Goal: Find specific page/section: Find specific page/section

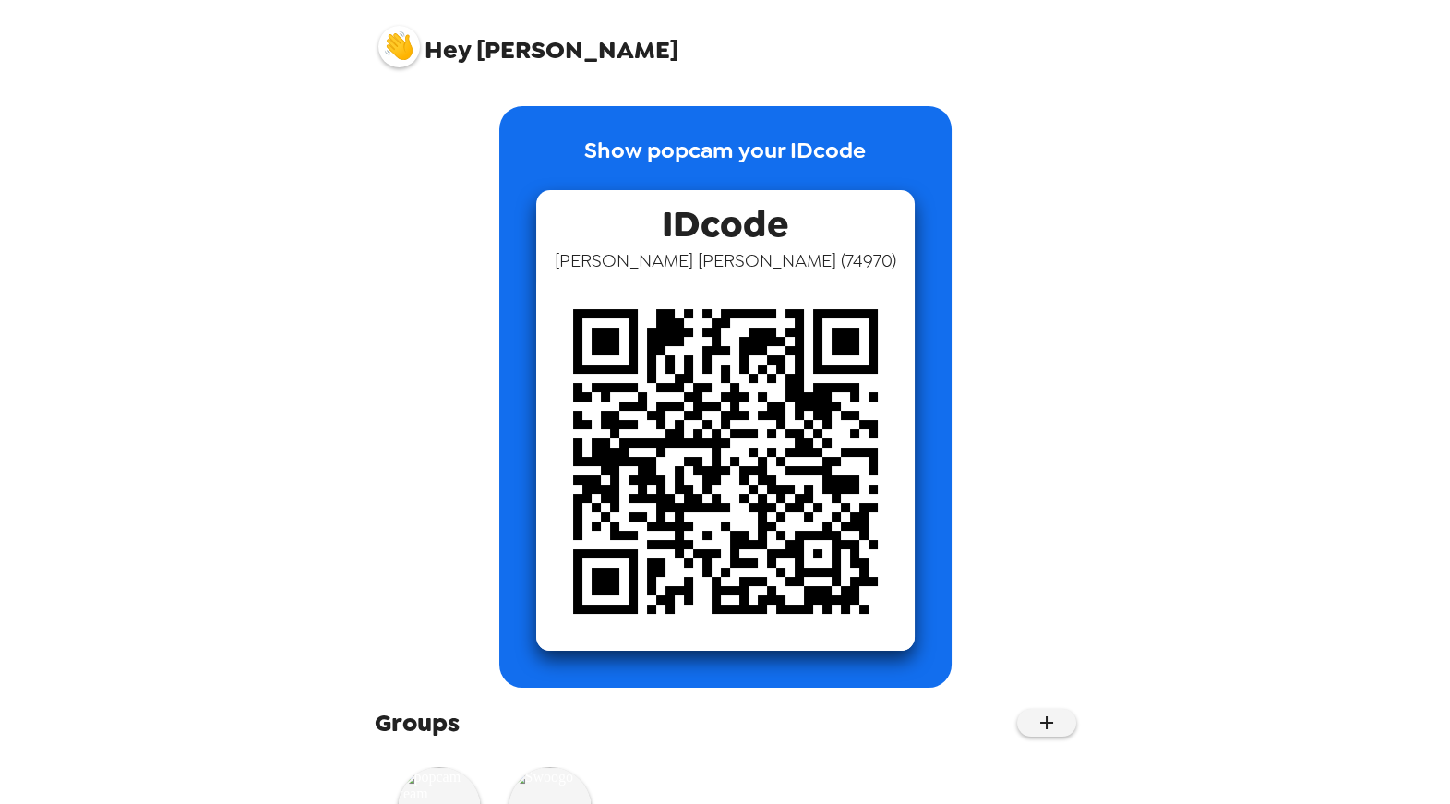
click at [394, 50] on img at bounding box center [399, 47] width 42 height 42
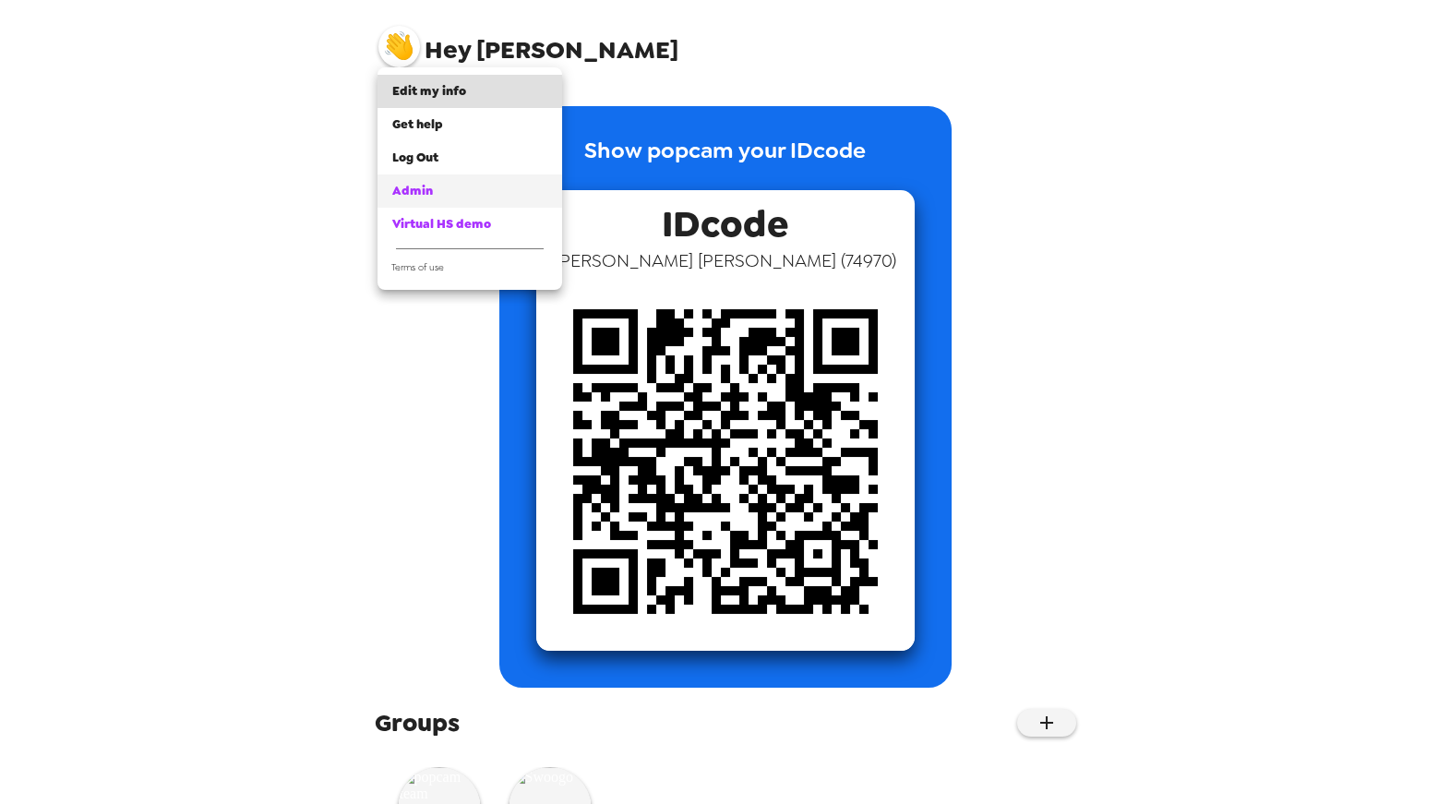
click at [436, 188] on div "Admin" at bounding box center [469, 191] width 155 height 18
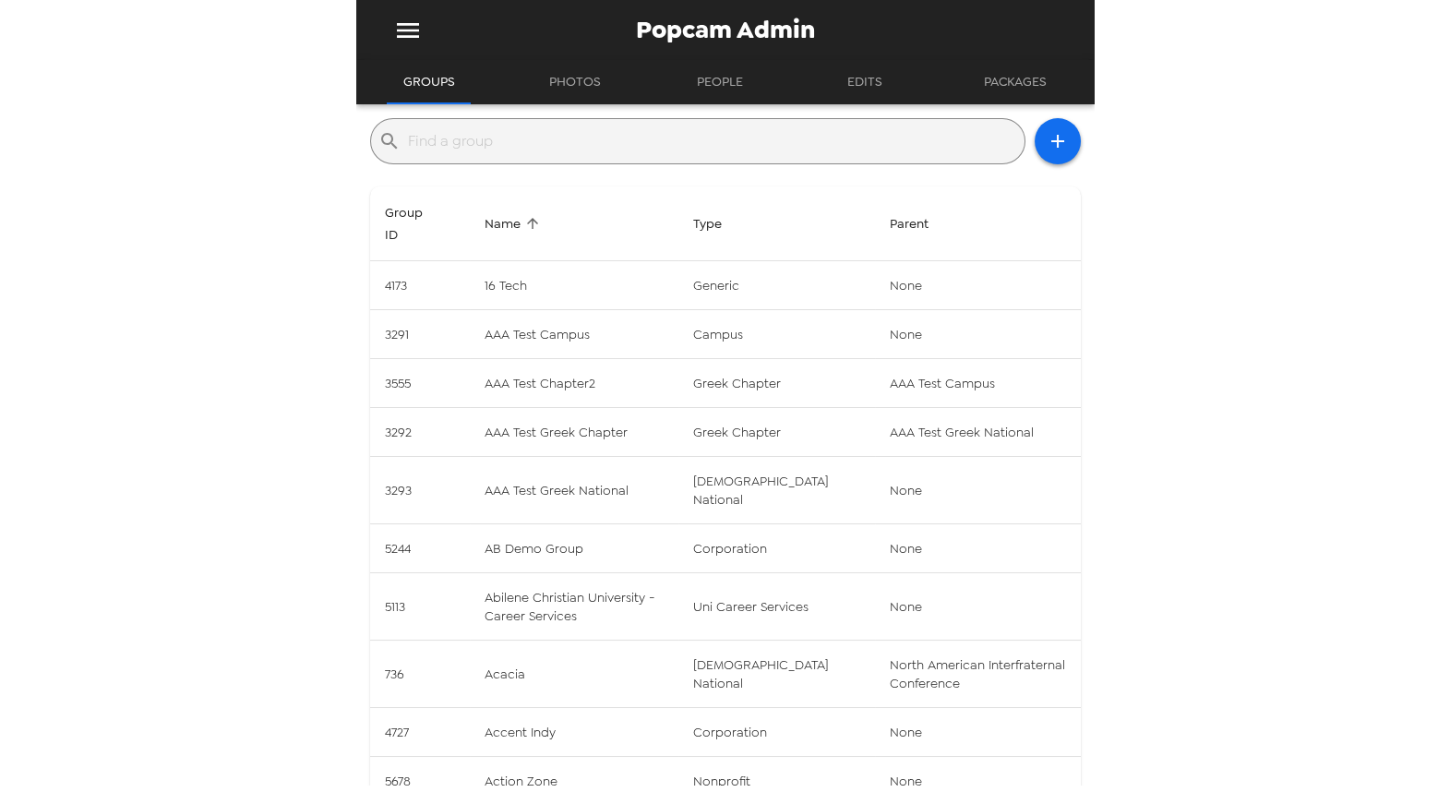
click at [660, 141] on input "text" at bounding box center [712, 141] width 609 height 30
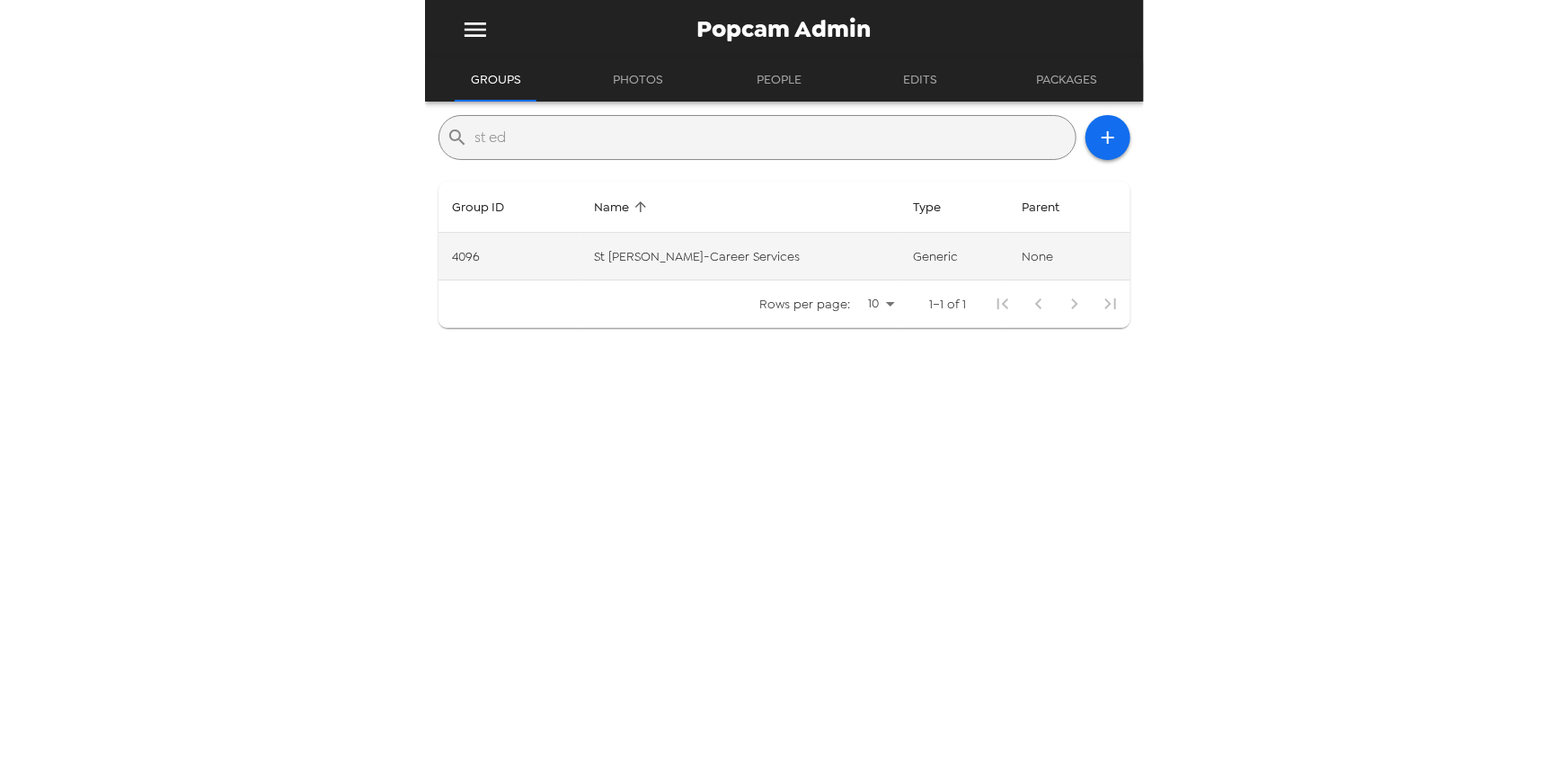
type input "st ed"
click at [740, 263] on td "St Edwards-Career Services" at bounding box center [739, 256] width 319 height 48
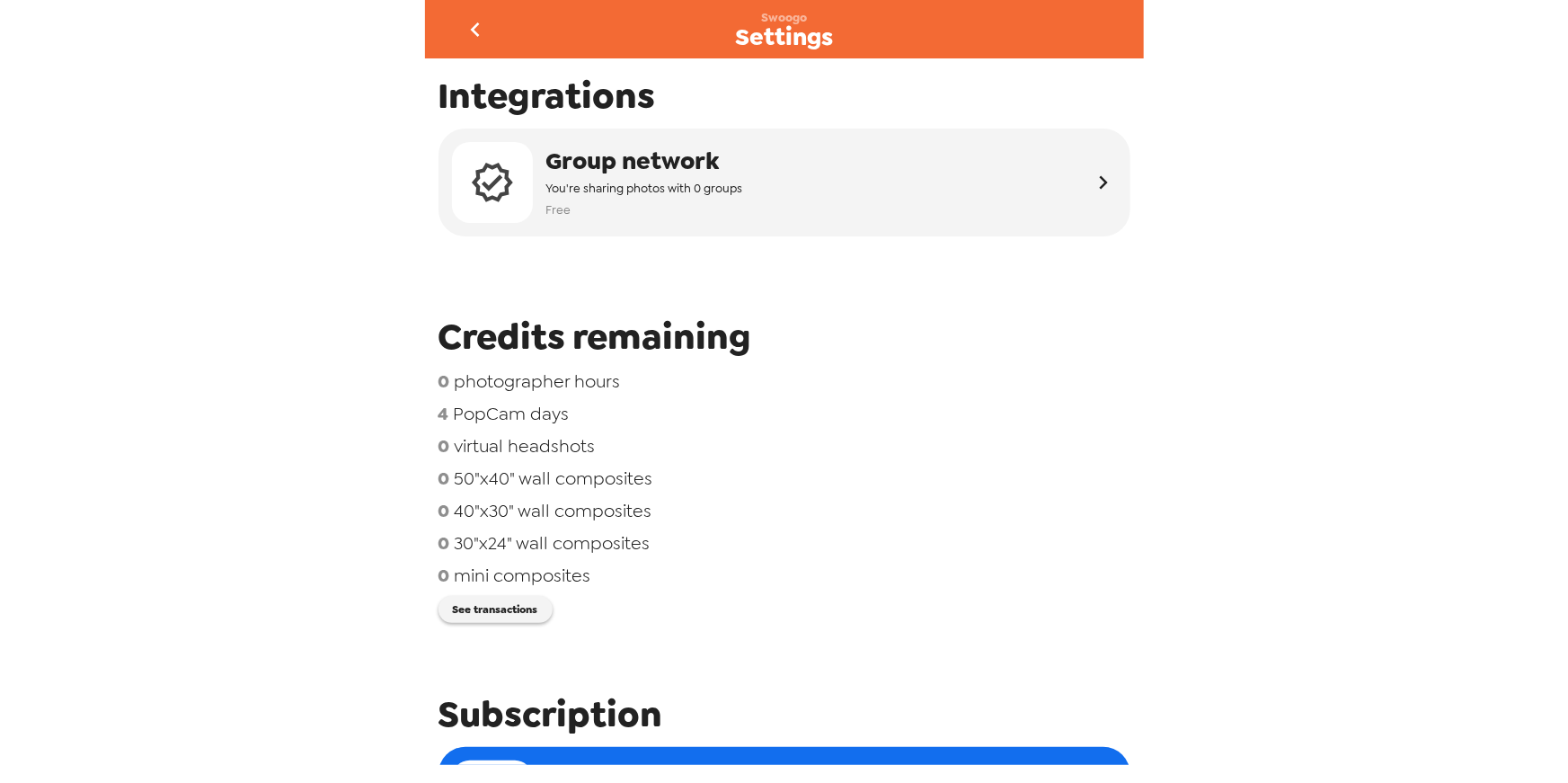
click at [486, 30] on icon "go back" at bounding box center [476, 30] width 29 height 29
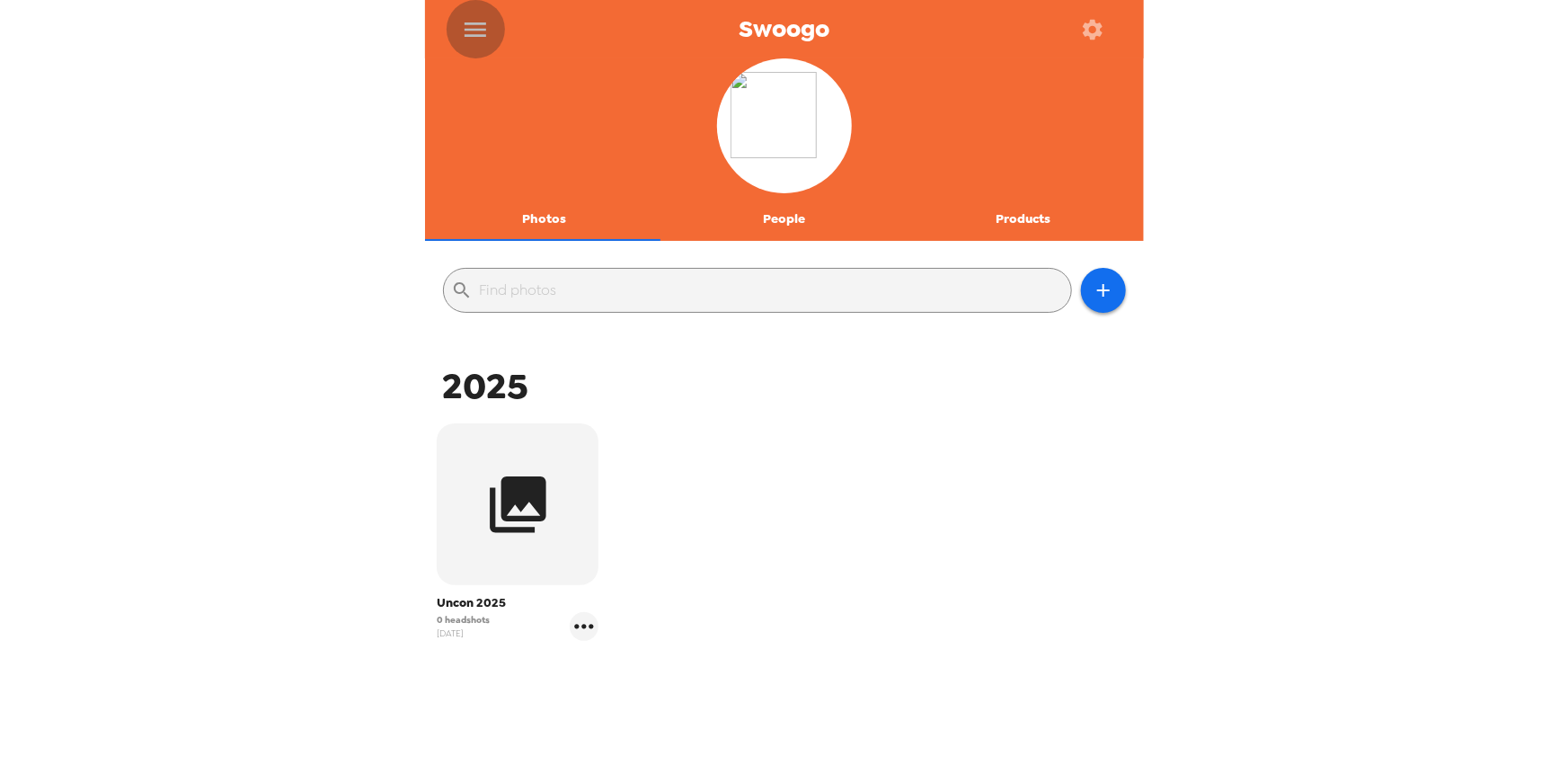
click at [485, 38] on icon "menu" at bounding box center [476, 30] width 29 height 29
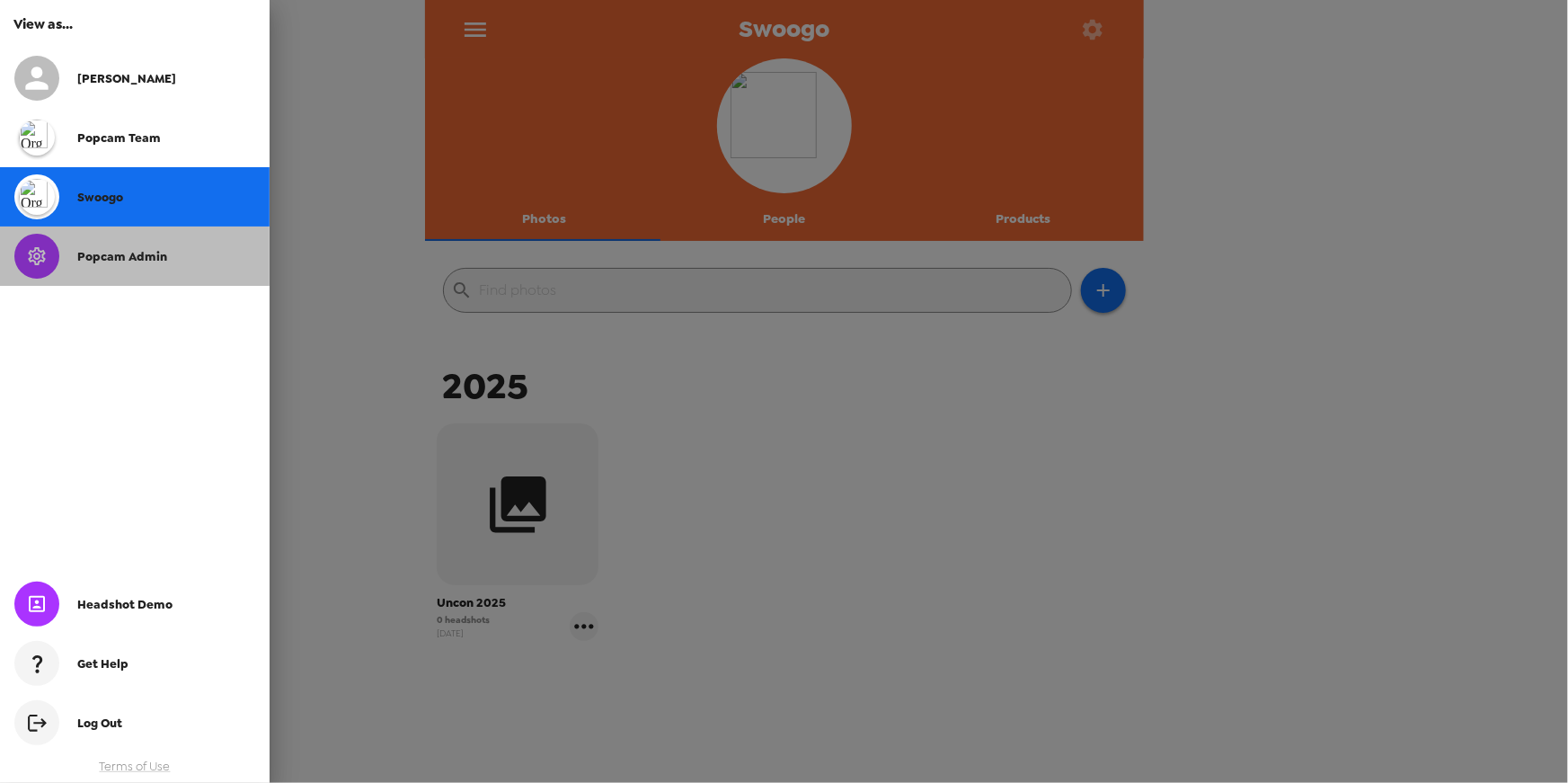
click at [132, 253] on span "Popcam Admin" at bounding box center [122, 257] width 90 height 16
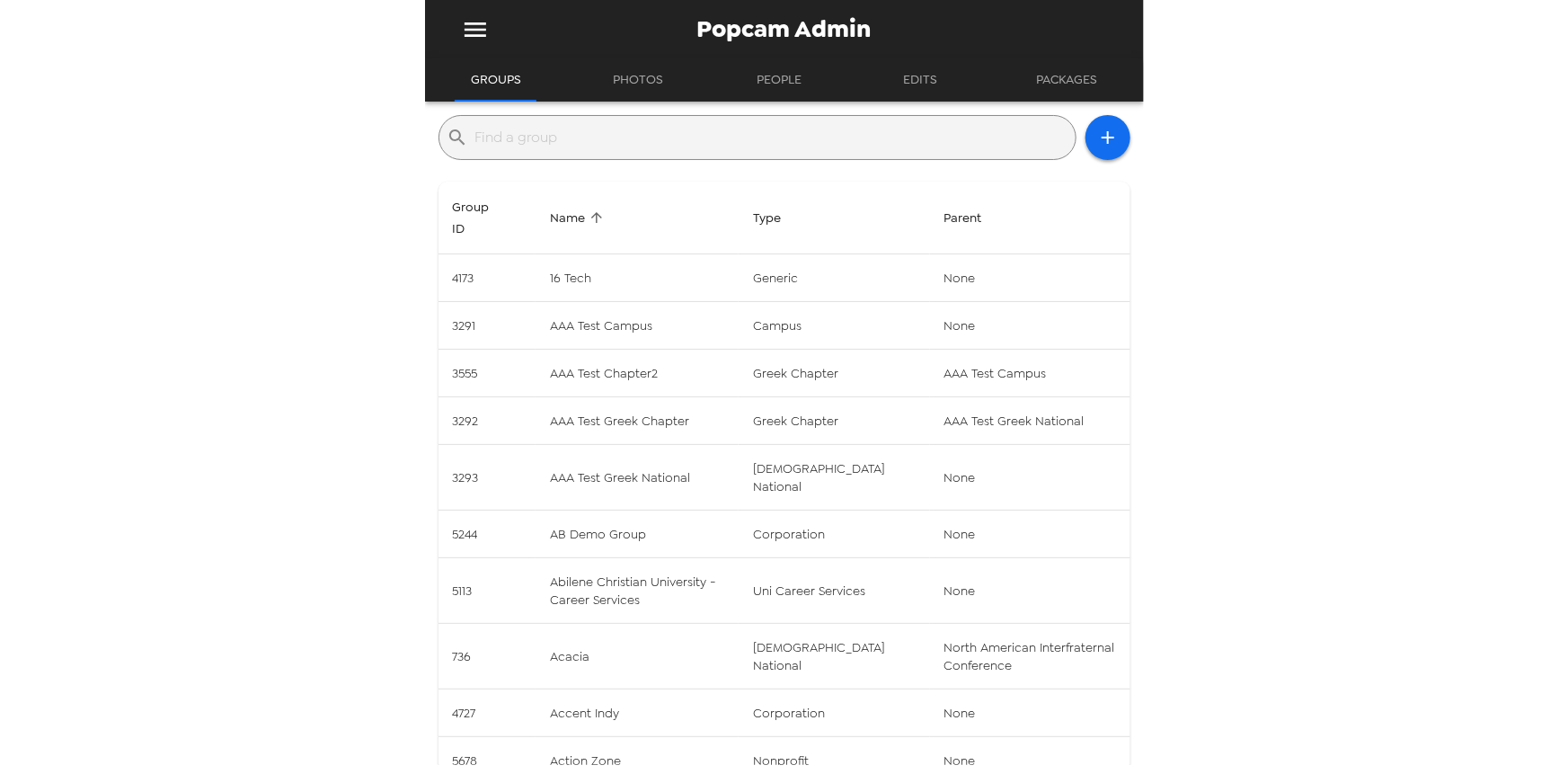
click at [580, 125] on input "text" at bounding box center [771, 137] width 593 height 29
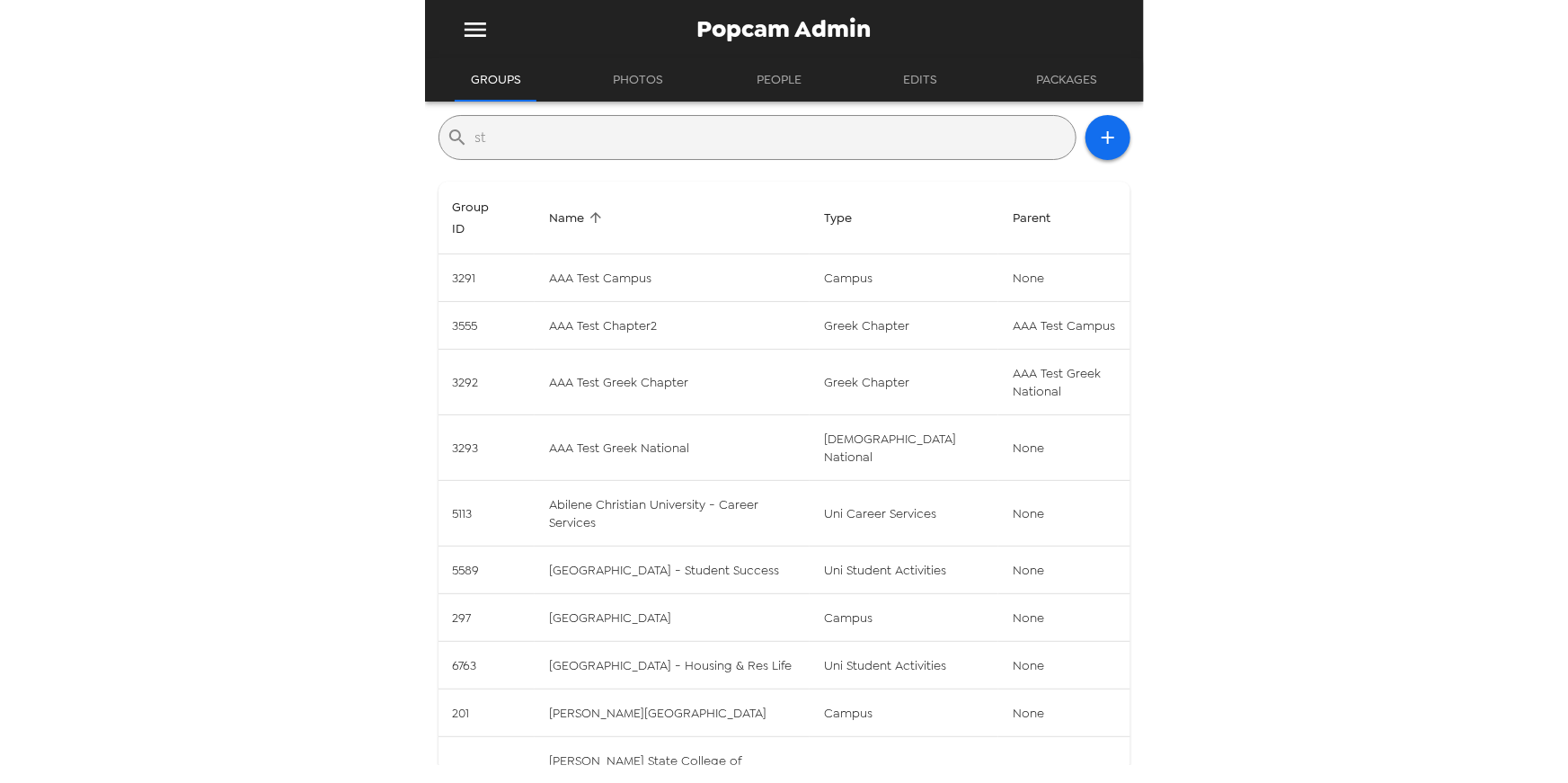
type input "s"
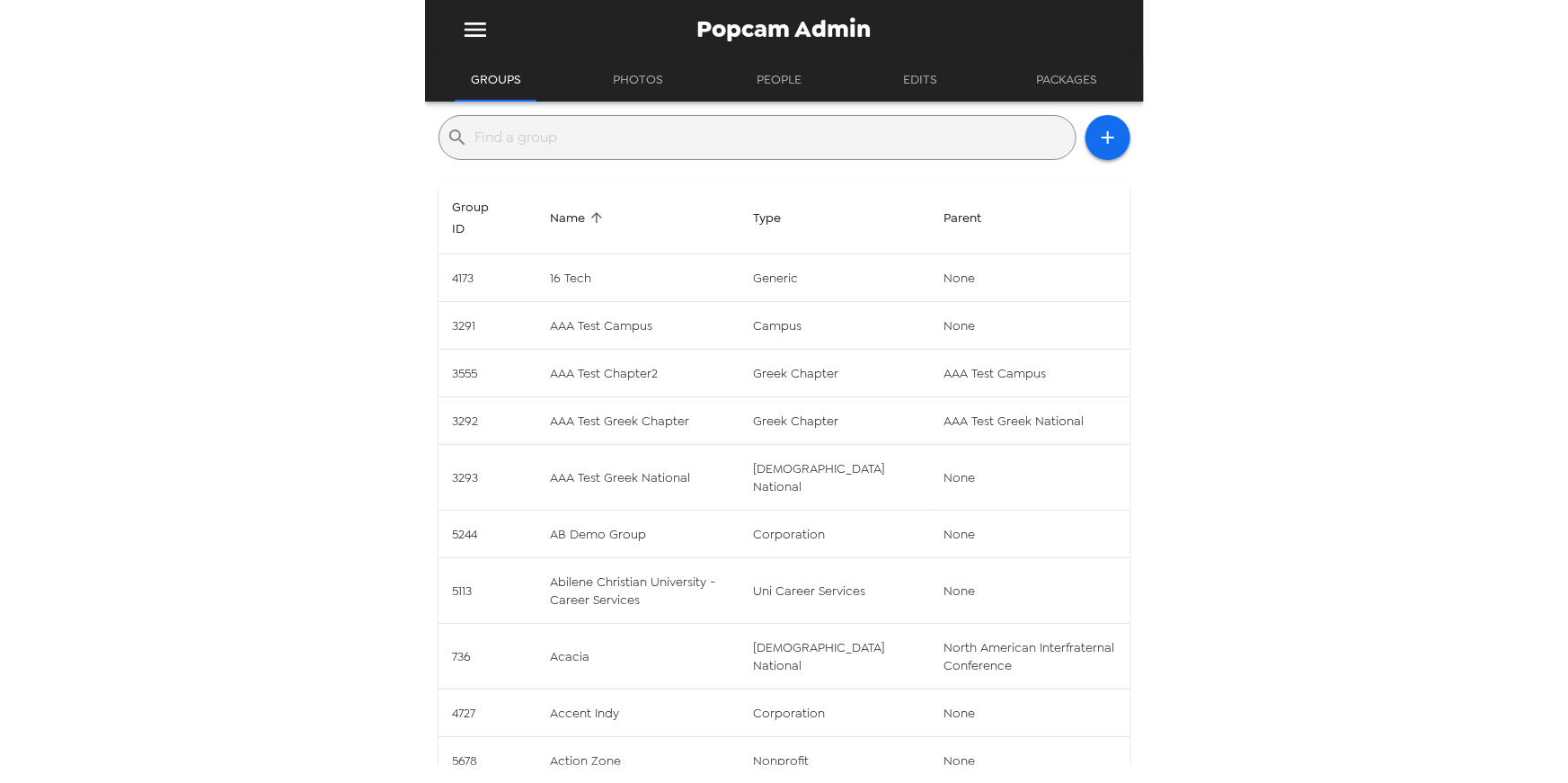
paste input "https://docs.google.com/spreadsheets/d/1X7YDykz6VHDGiH99uDa_CQMyrSIf5T6fPElW3gn…"
type input "https://docs.google.com/spreadsheets/d/1X7YDykz6VHDGiH99uDa_CQMyrSIf5T6fPElW3gn…"
click at [735, 136] on input "text" at bounding box center [771, 137] width 593 height 29
paste input "jwaites@stedwards.edu"
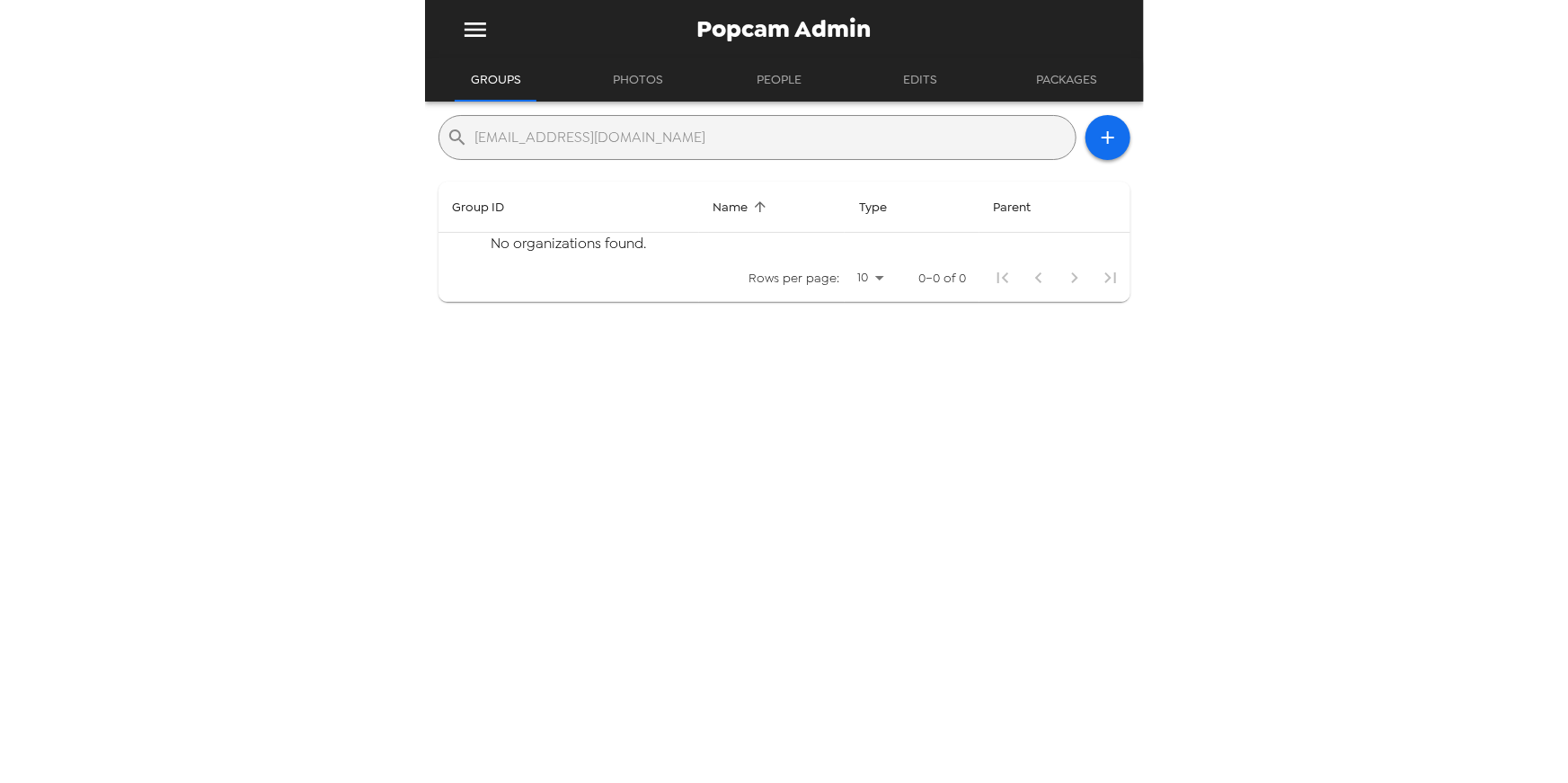
drag, startPoint x: 735, startPoint y: 136, endPoint x: 311, endPoint y: 133, distance: 424.0
click at [311, 133] on div "Popcam Admin Groups Photos People Edits Packages ​ jwaites@stedwards.edu Group …" at bounding box center [784, 392] width 1568 height 783
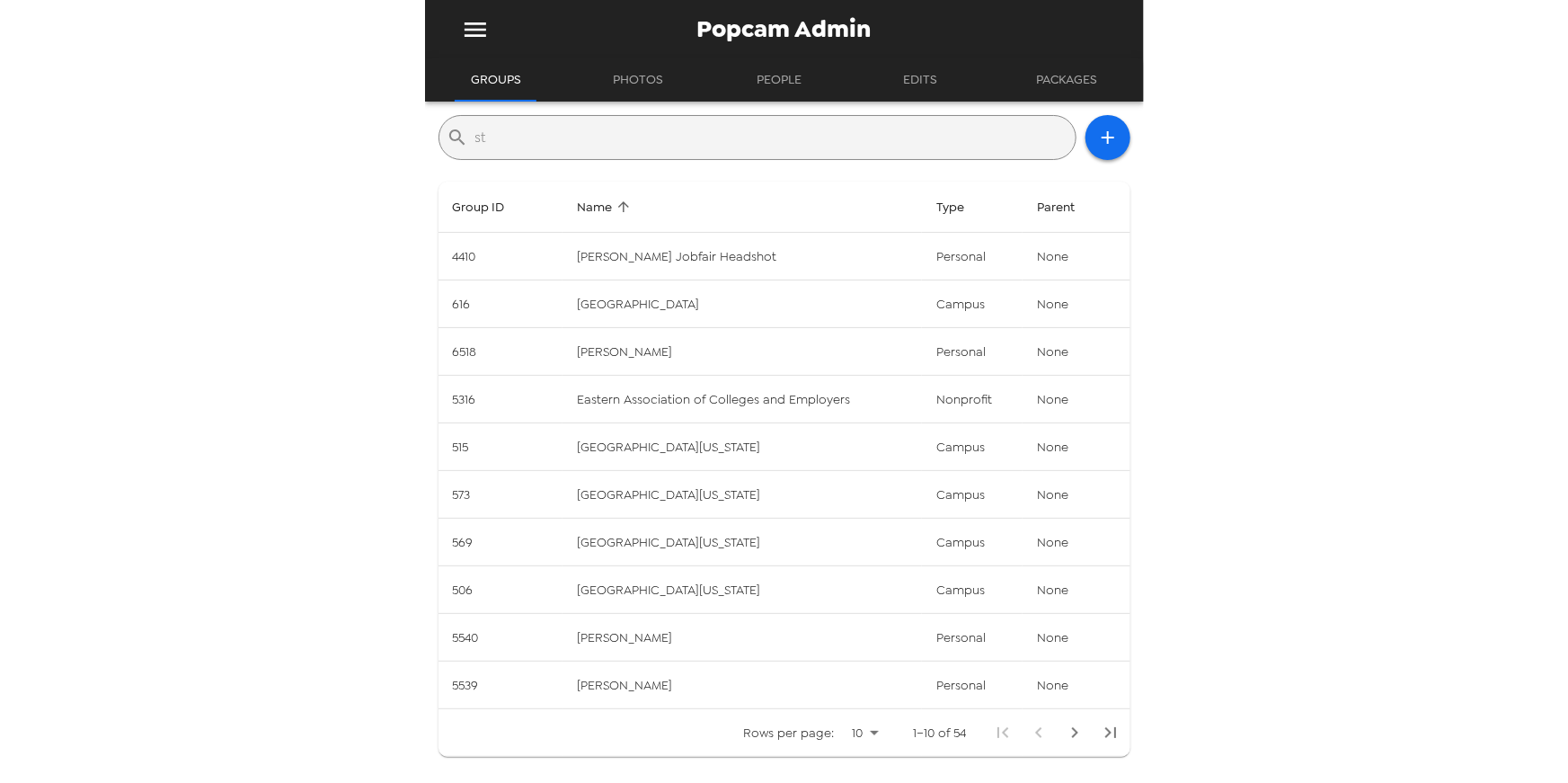
type input "s"
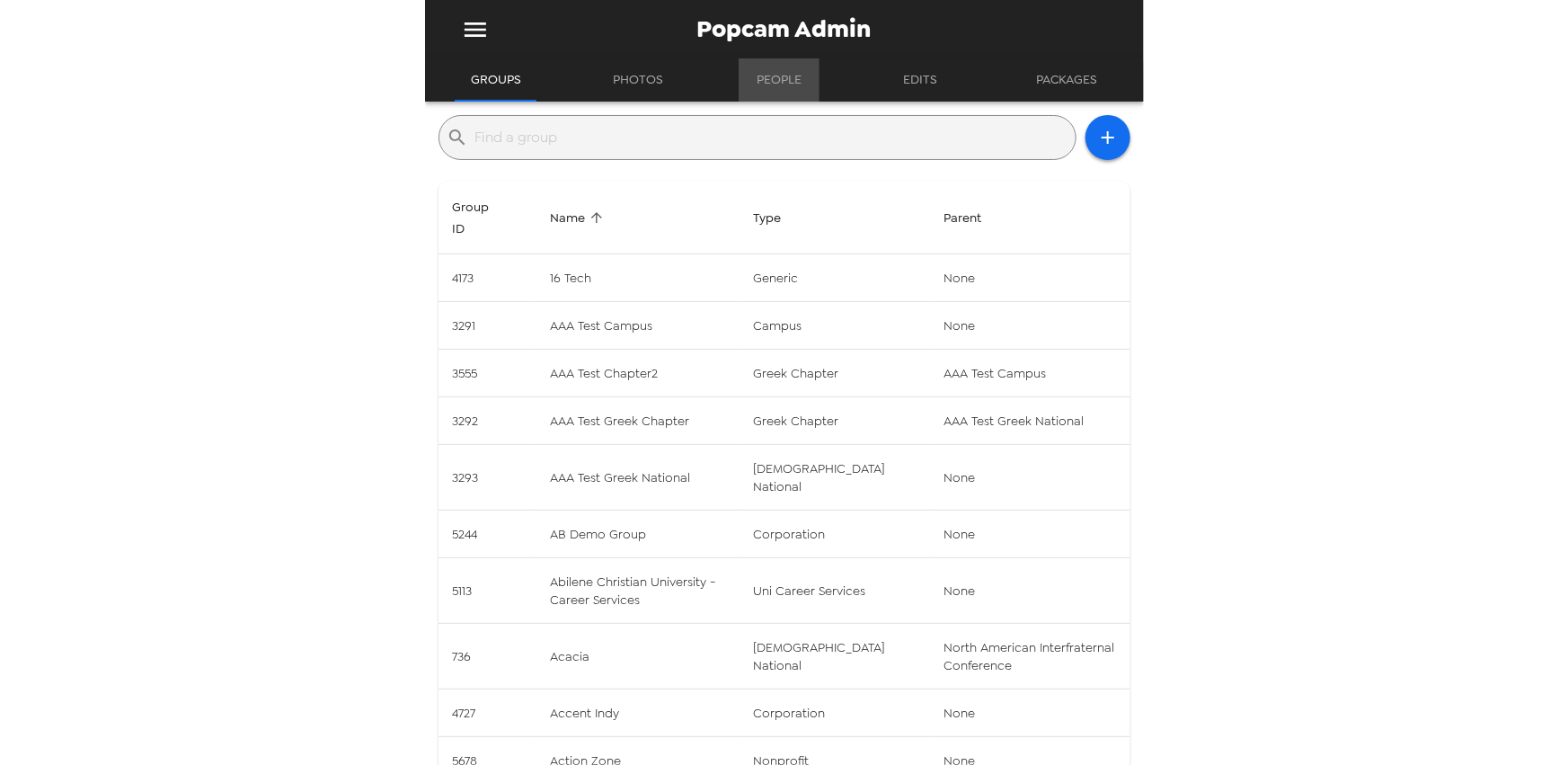
click at [780, 83] on button "People" at bounding box center [779, 80] width 81 height 43
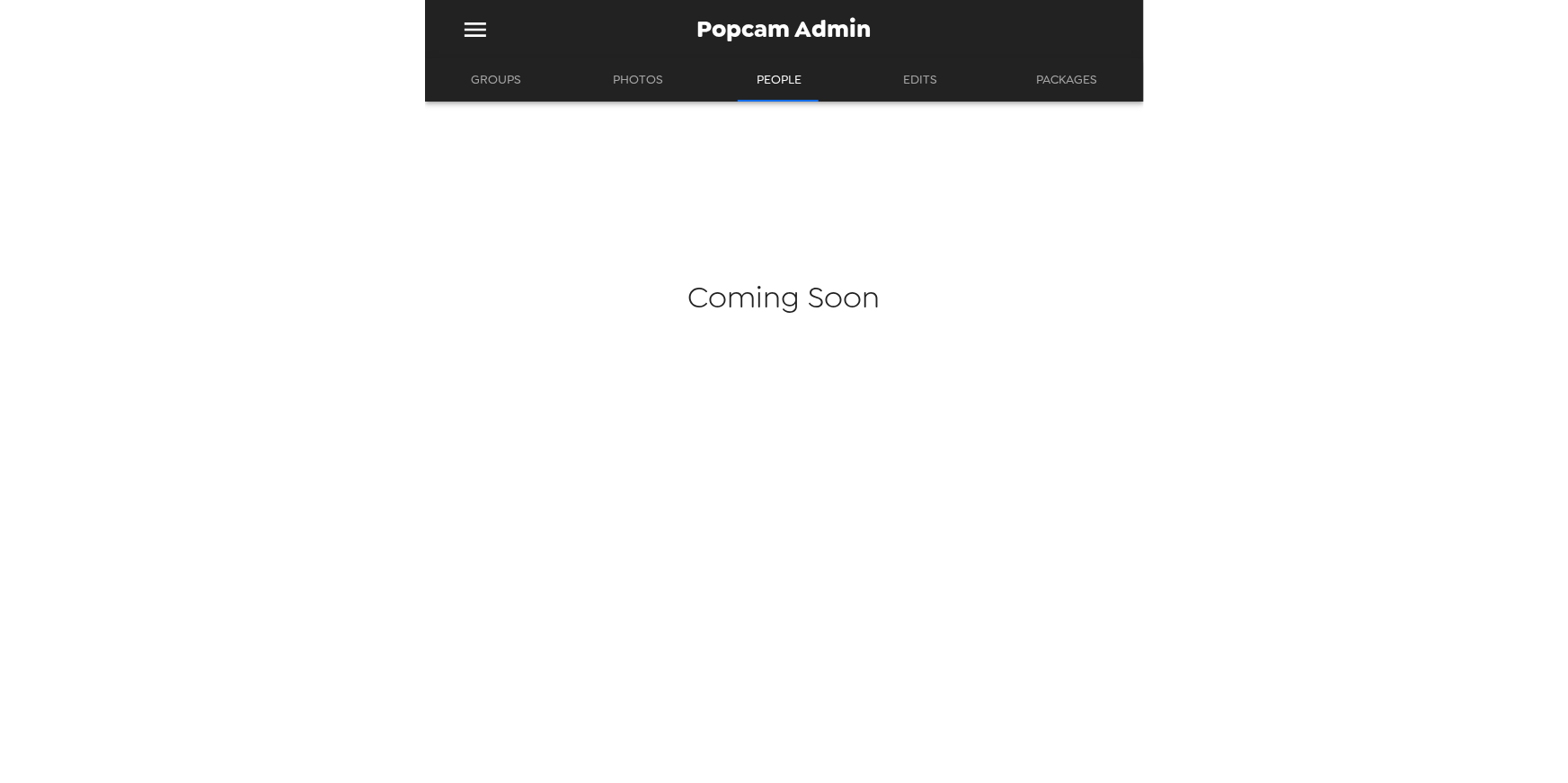
click at [485, 93] on button "Groups" at bounding box center [495, 80] width 83 height 43
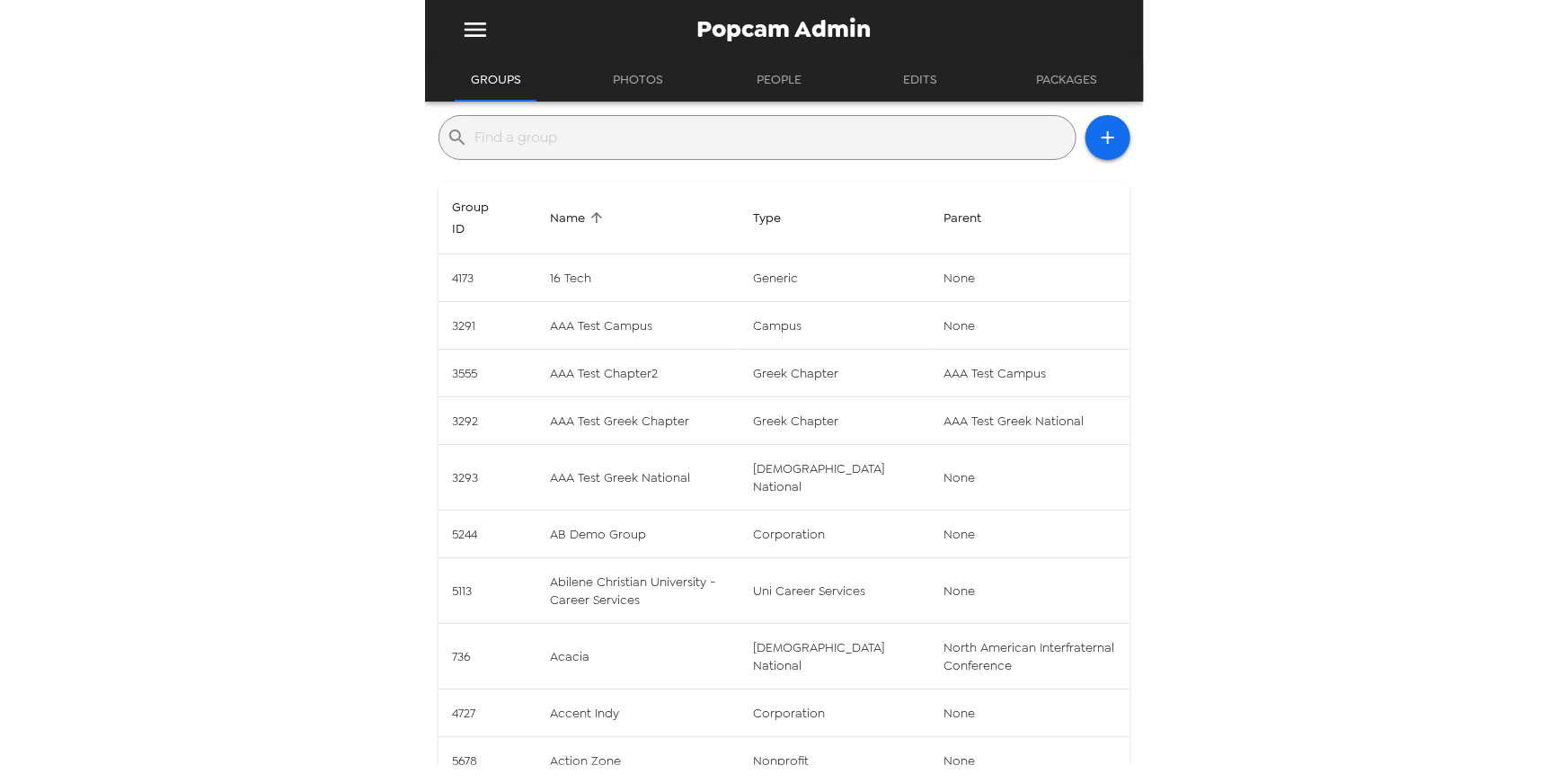
click at [661, 142] on input "text" at bounding box center [771, 137] width 593 height 29
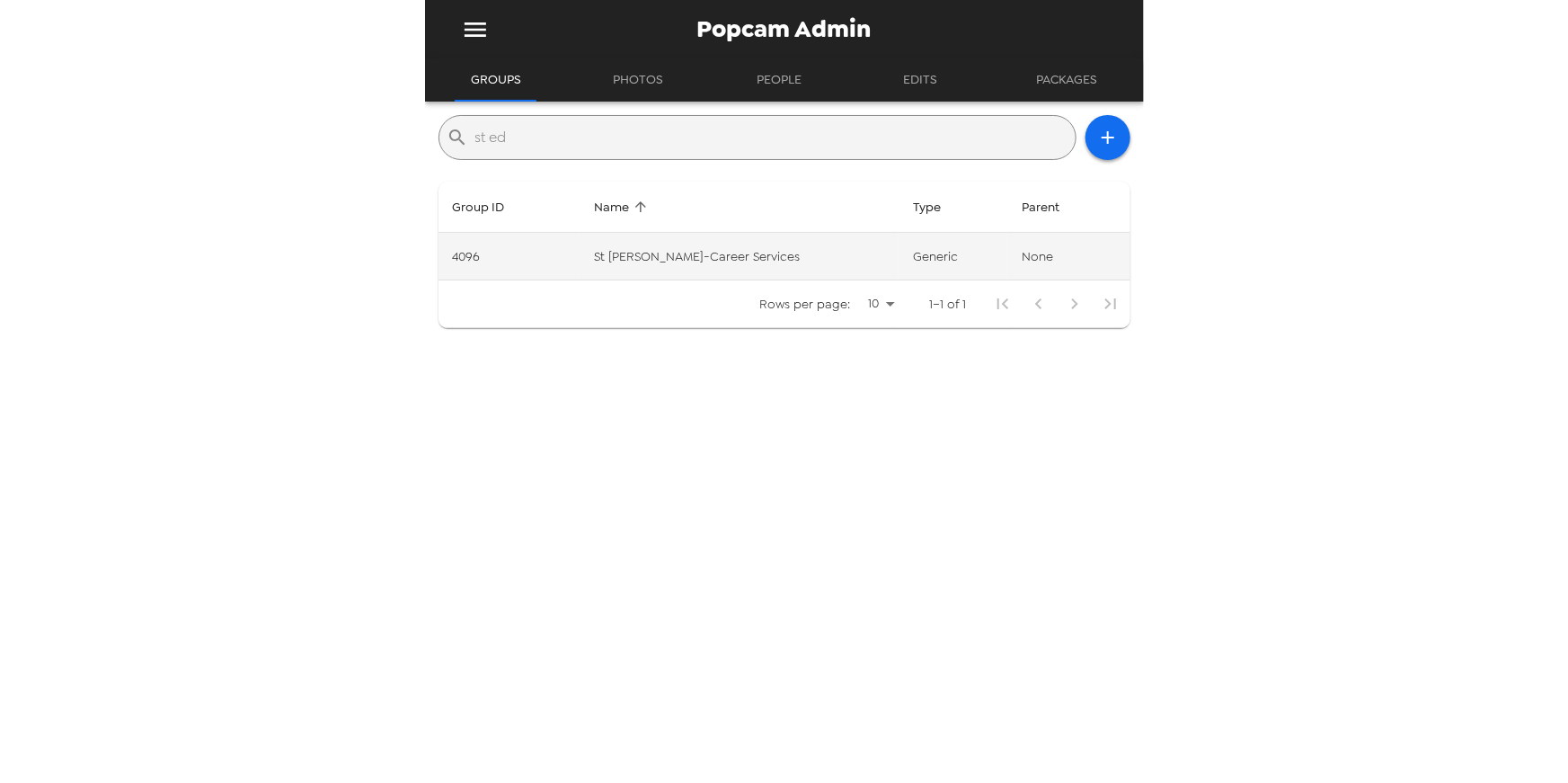
type input "st ed"
click at [795, 254] on td "St Edwards-Career Services" at bounding box center [739, 256] width 319 height 48
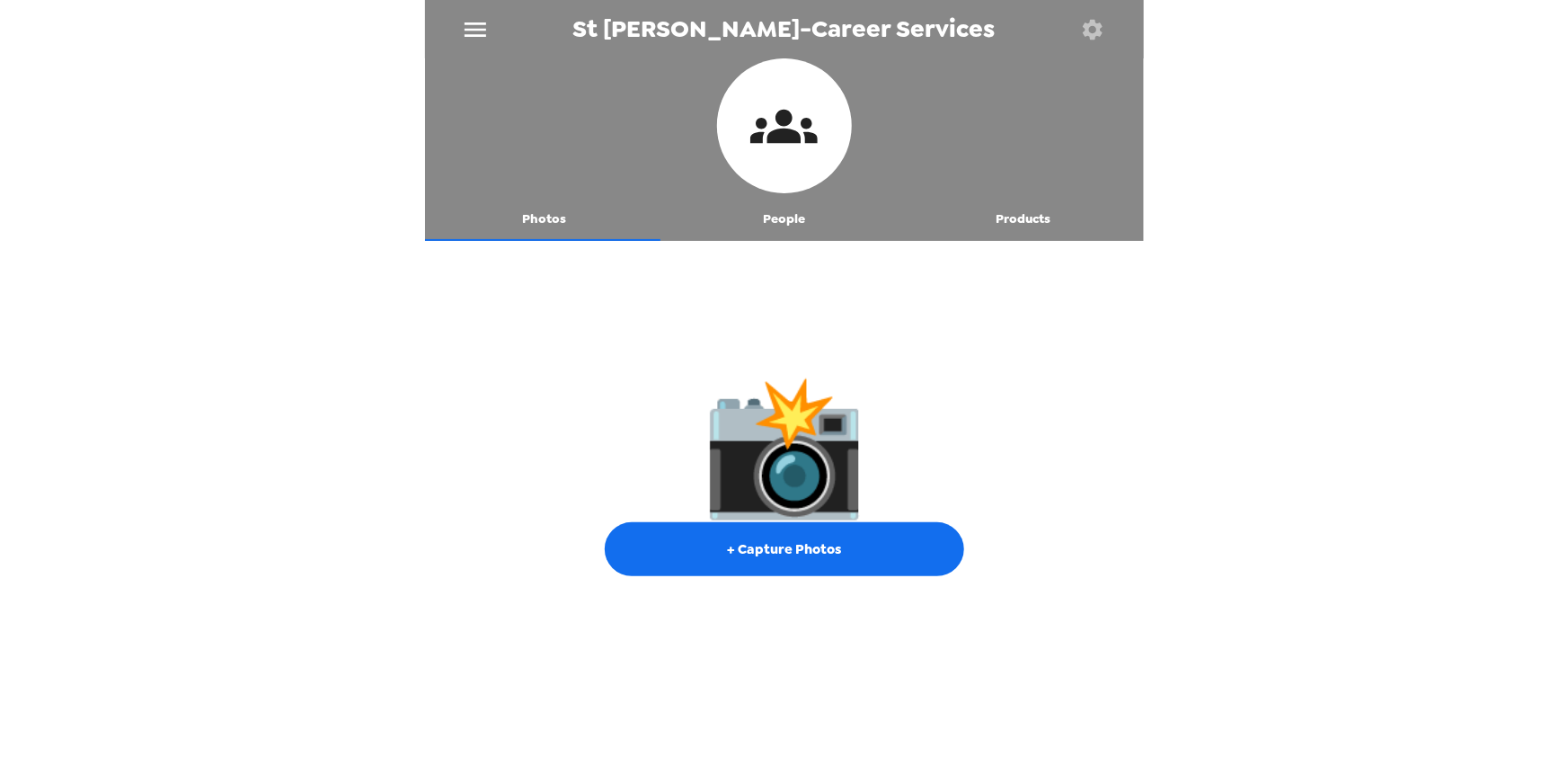
click at [779, 216] on button "People" at bounding box center [784, 219] width 239 height 43
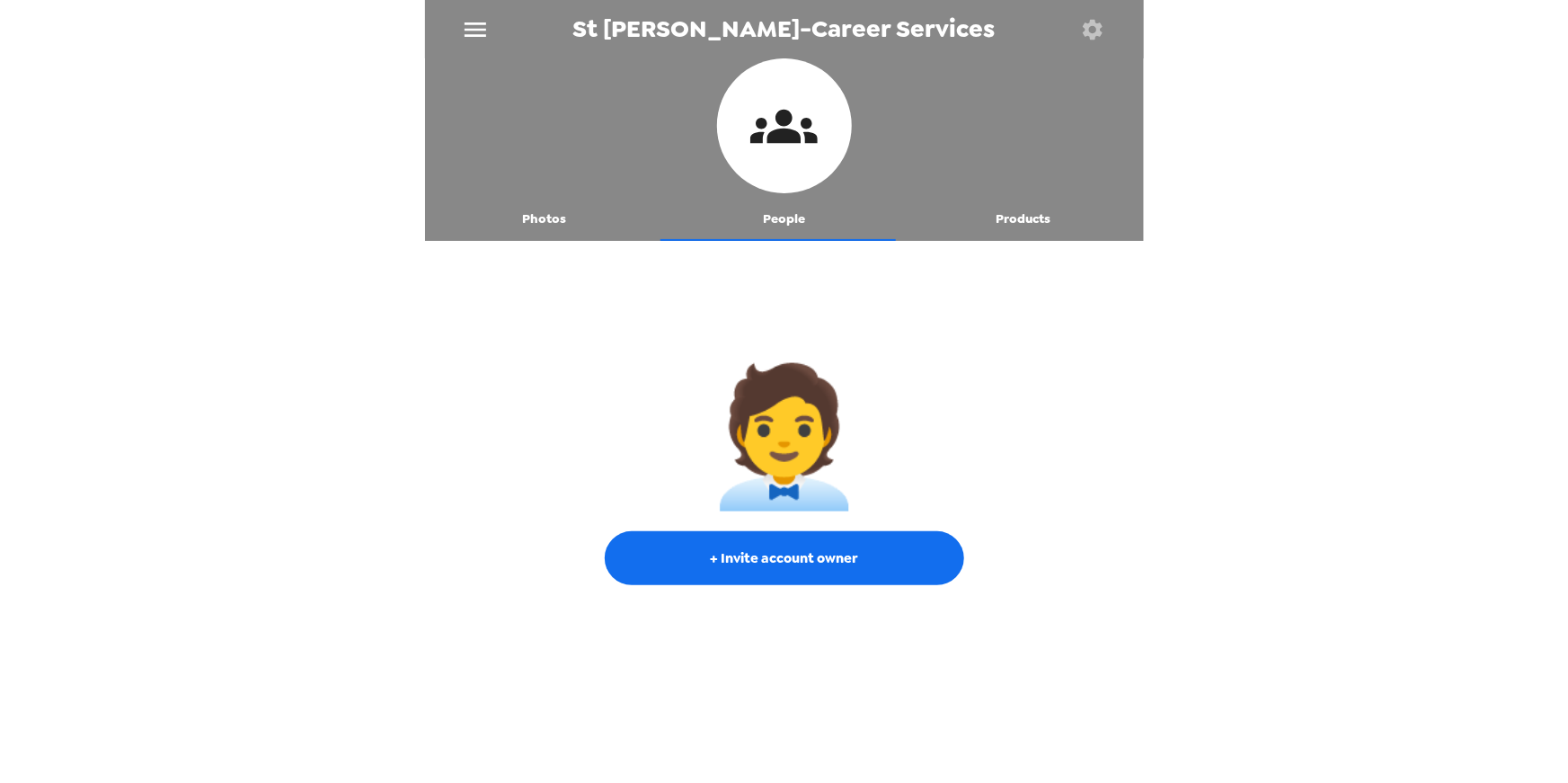
click at [979, 213] on button "Products" at bounding box center [1024, 219] width 239 height 43
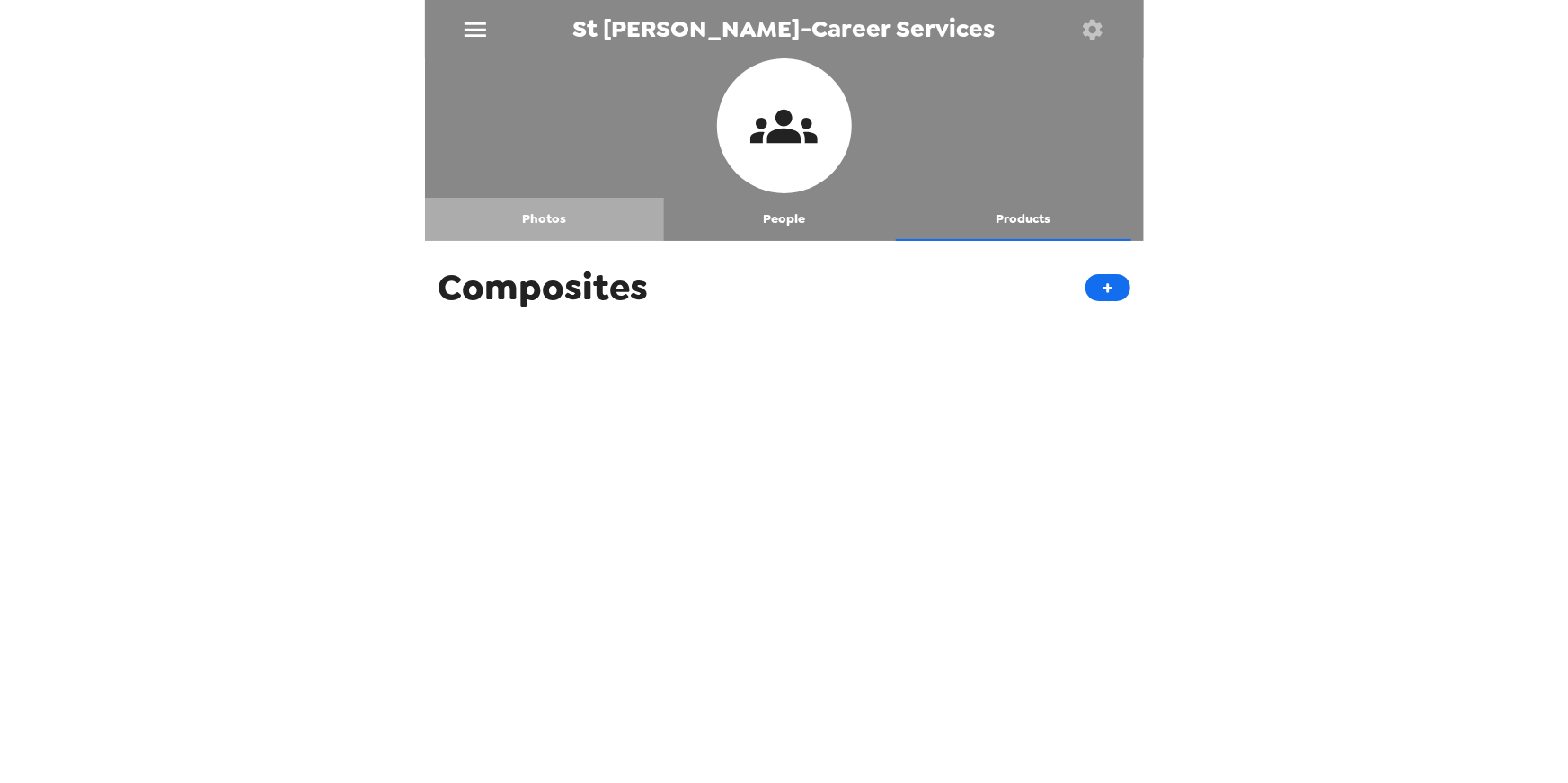
click at [545, 215] on button "Photos" at bounding box center [545, 219] width 239 height 43
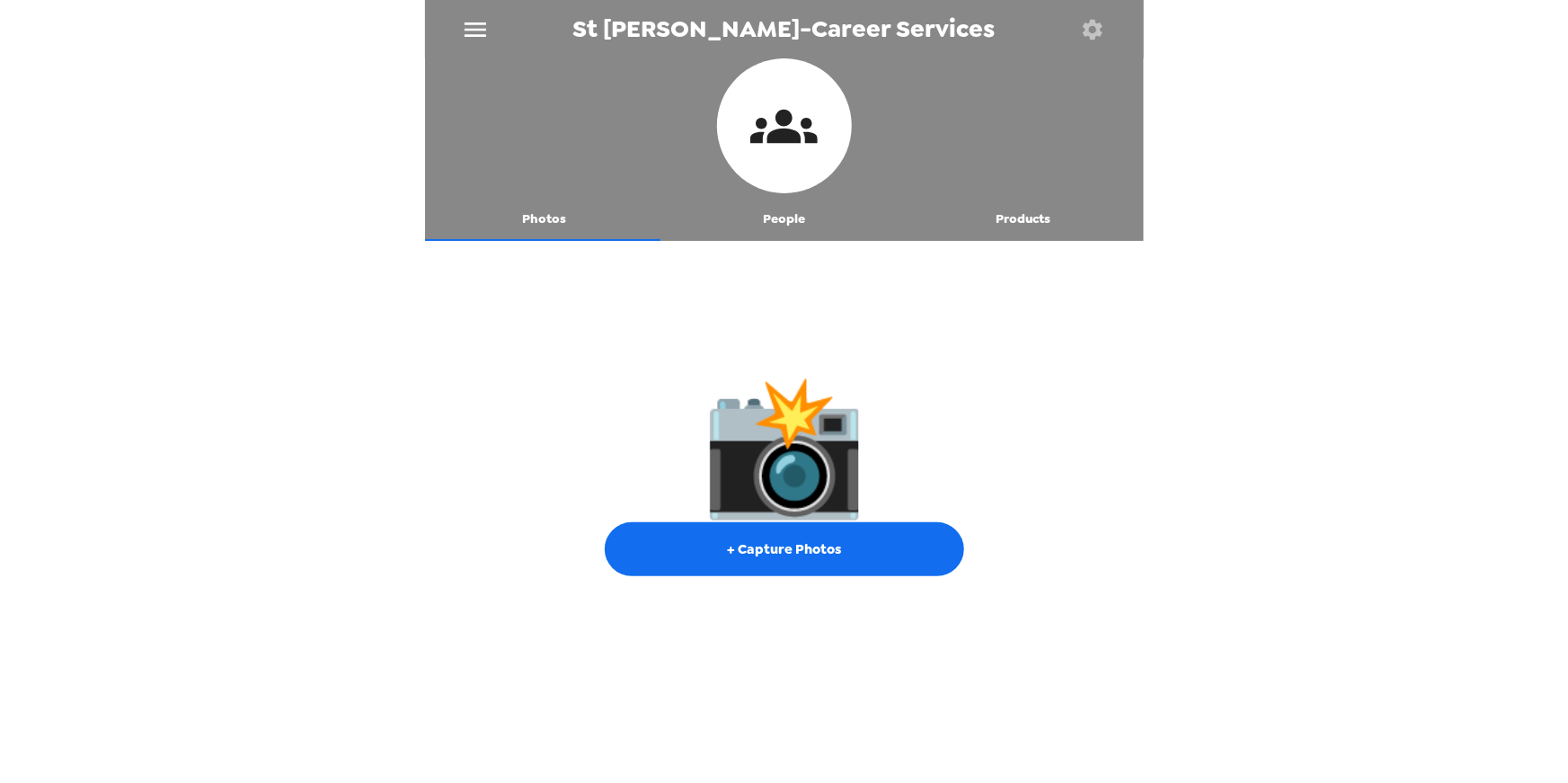
click at [1521, 308] on div "St Edwards-Career Services Photos People Products 📸 + Capture Photos" at bounding box center [784, 392] width 1568 height 783
click at [1522, 308] on div "St Edwards-Career Services Photos People Products 📸 + Capture Photos" at bounding box center [784, 392] width 1568 height 783
